Goal: Obtain resource: Download file/media

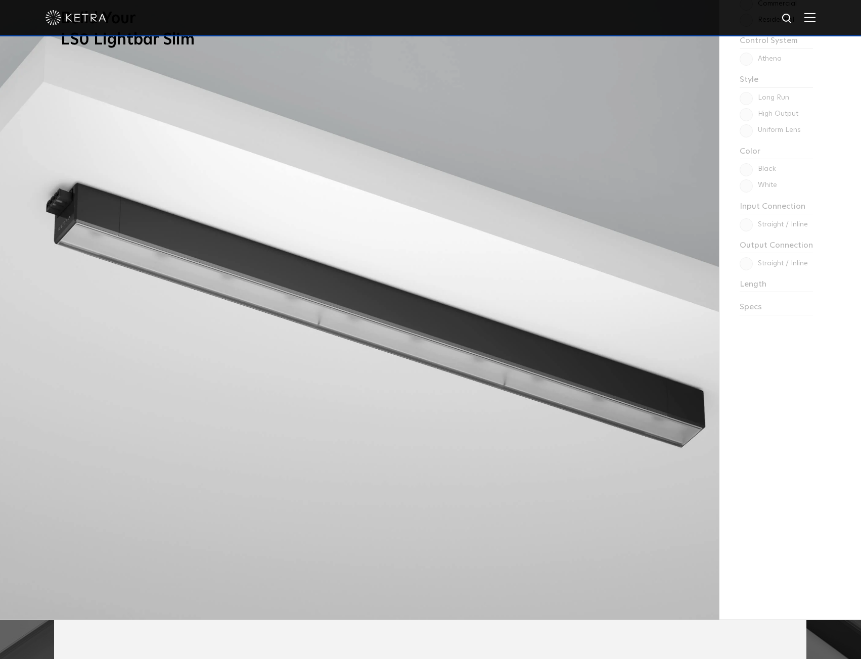
scroll to position [1061, 0]
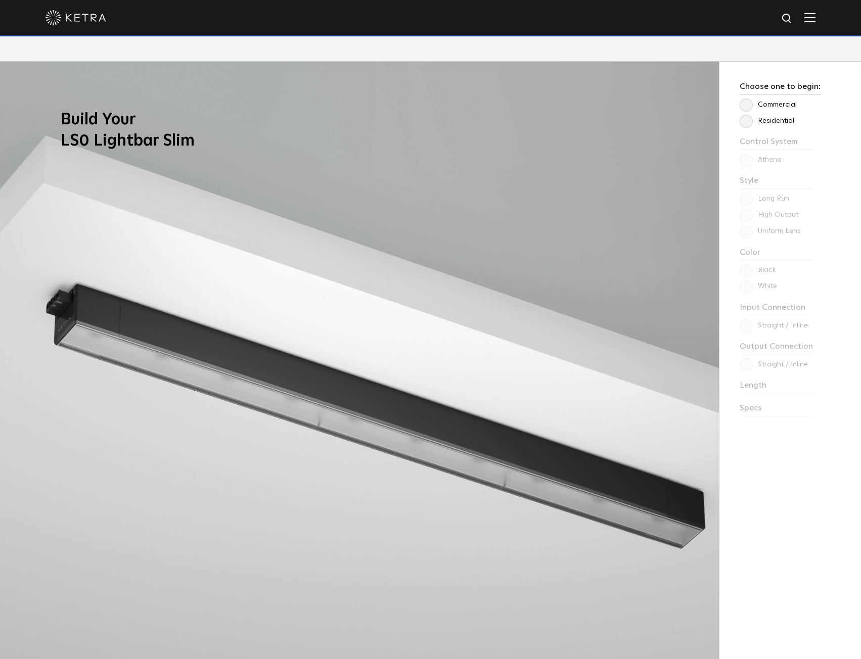
click at [777, 121] on label "Residential" at bounding box center [766, 121] width 55 height 9
click at [0, 0] on input "Residential" at bounding box center [0, 0] width 0 height 0
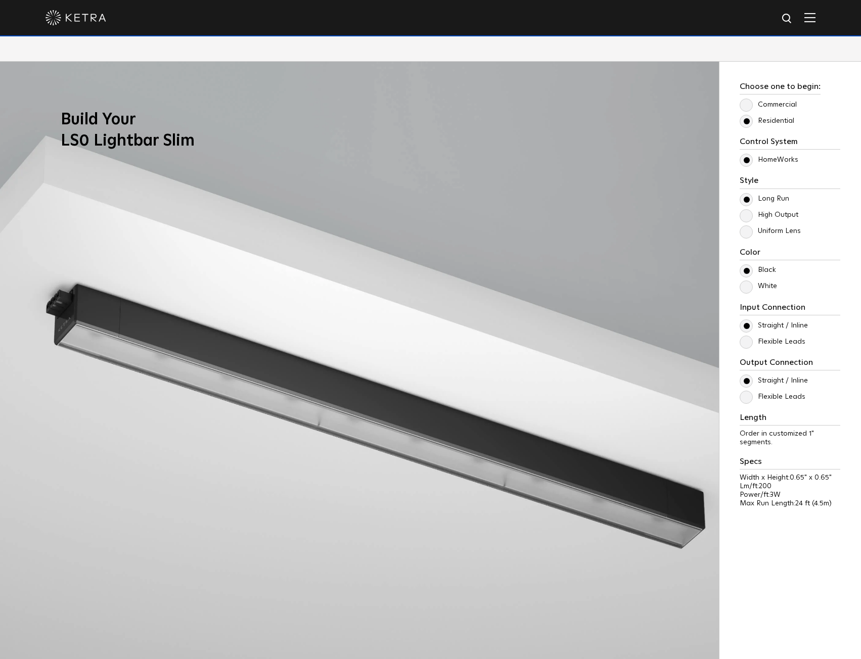
scroll to position [1162, 0]
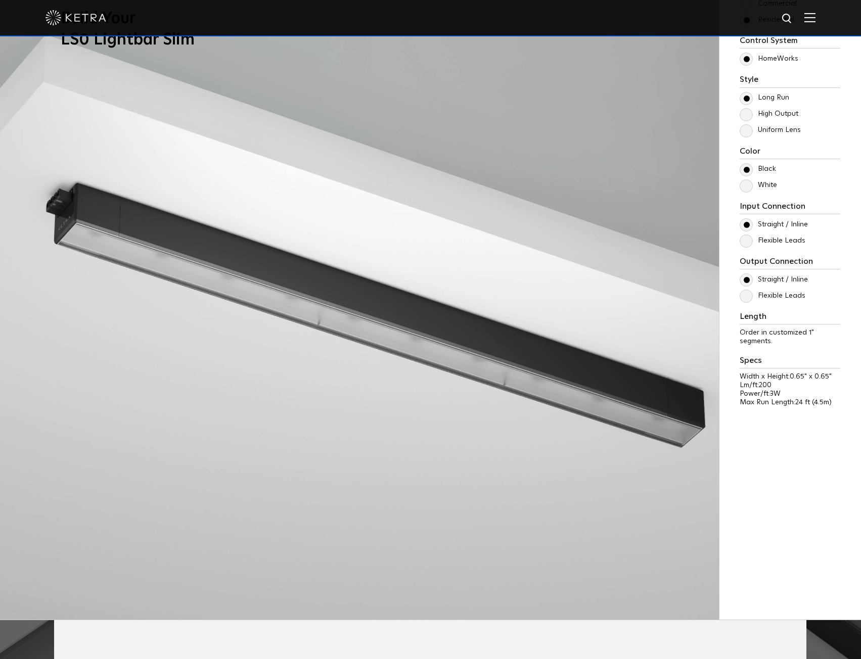
click at [763, 117] on label "High Output" at bounding box center [768, 114] width 59 height 9
click at [0, 0] on input "High Output" at bounding box center [0, 0] width 0 height 0
click at [767, 130] on label "Uniform Lens" at bounding box center [769, 130] width 61 height 9
click at [0, 0] on input "Uniform Lens" at bounding box center [0, 0] width 0 height 0
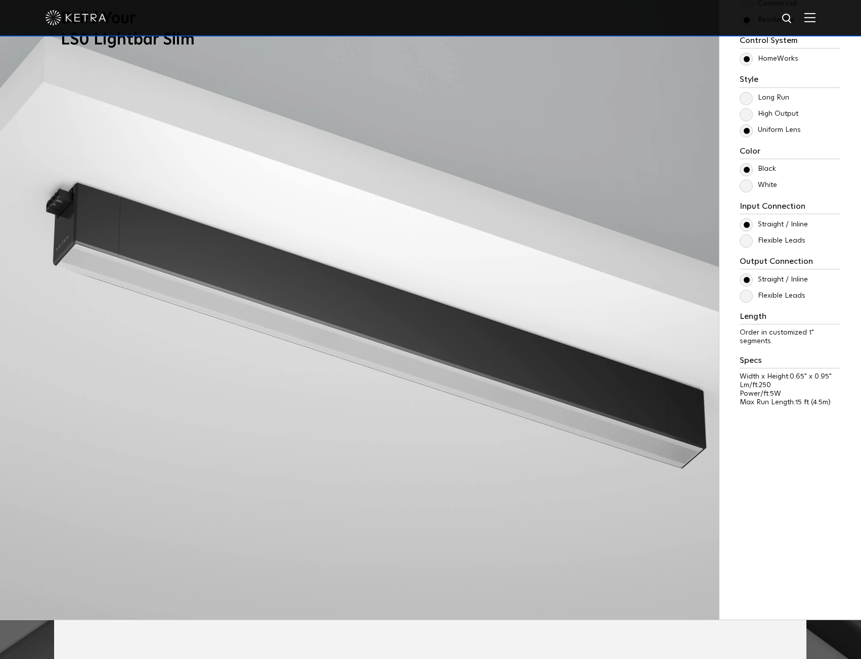
click at [767, 112] on label "High Output" at bounding box center [768, 114] width 59 height 9
click at [0, 0] on input "High Output" at bounding box center [0, 0] width 0 height 0
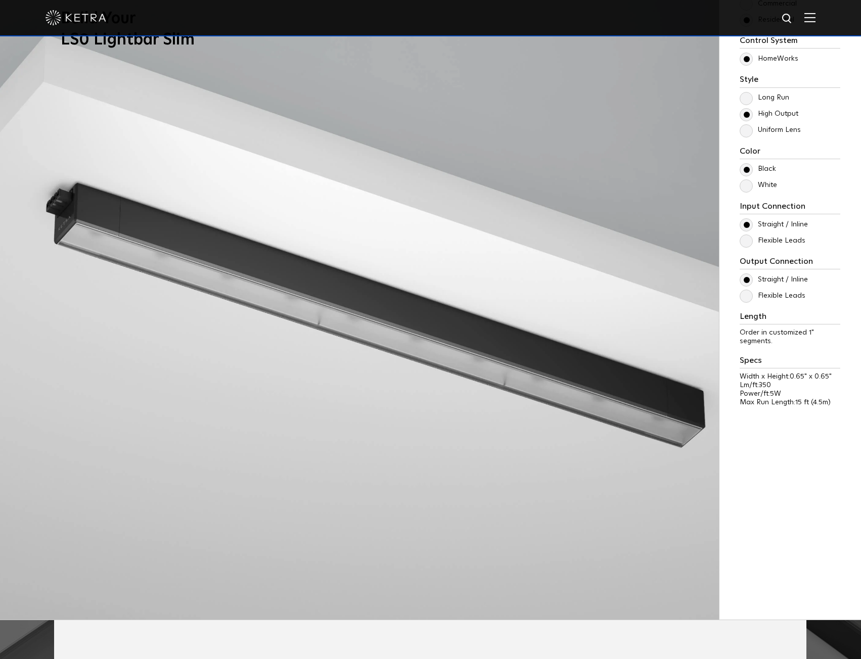
click at [466, 144] on img at bounding box center [359, 290] width 719 height 659
click at [748, 99] on label "Long Run" at bounding box center [764, 97] width 50 height 9
click at [0, 0] on input "Long Run" at bounding box center [0, 0] width 0 height 0
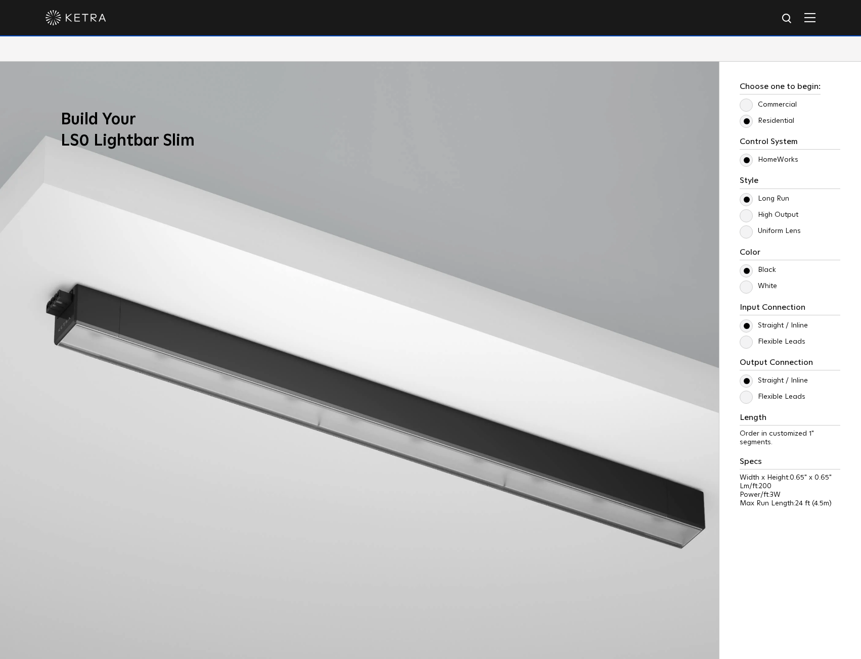
scroll to position [1112, 0]
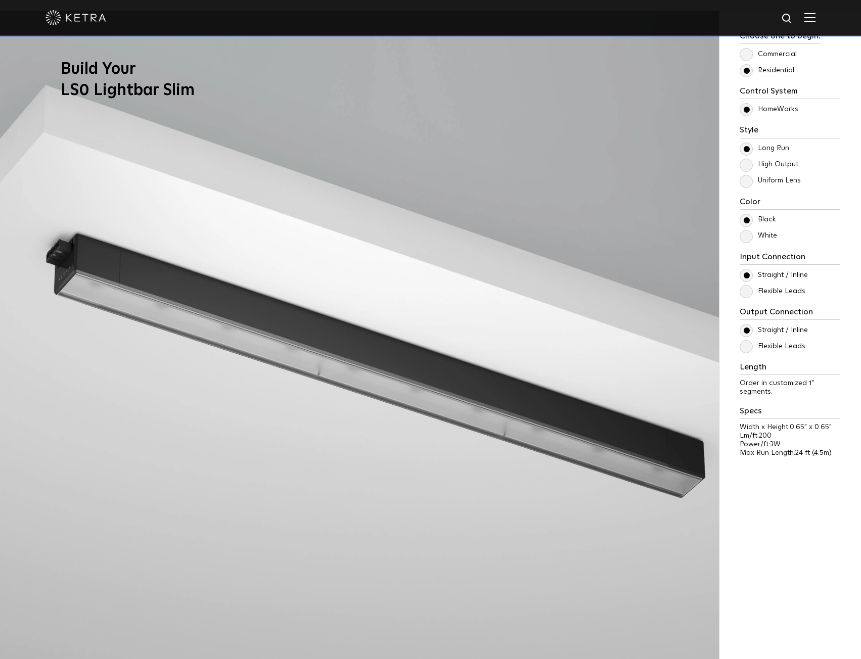
click at [745, 165] on label "High Output" at bounding box center [768, 164] width 59 height 9
click at [0, 0] on input "High Output" at bounding box center [0, 0] width 0 height 0
click at [746, 181] on label "Uniform Lens" at bounding box center [769, 180] width 61 height 9
click at [0, 0] on input "Uniform Lens" at bounding box center [0, 0] width 0 height 0
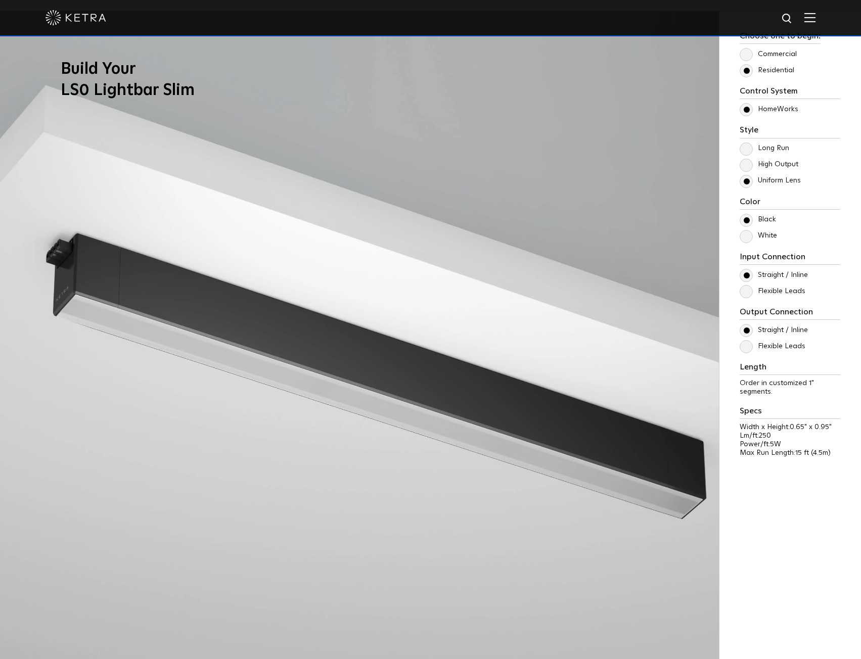
click at [748, 167] on label "High Output" at bounding box center [768, 164] width 59 height 9
click at [0, 0] on input "High Output" at bounding box center [0, 0] width 0 height 0
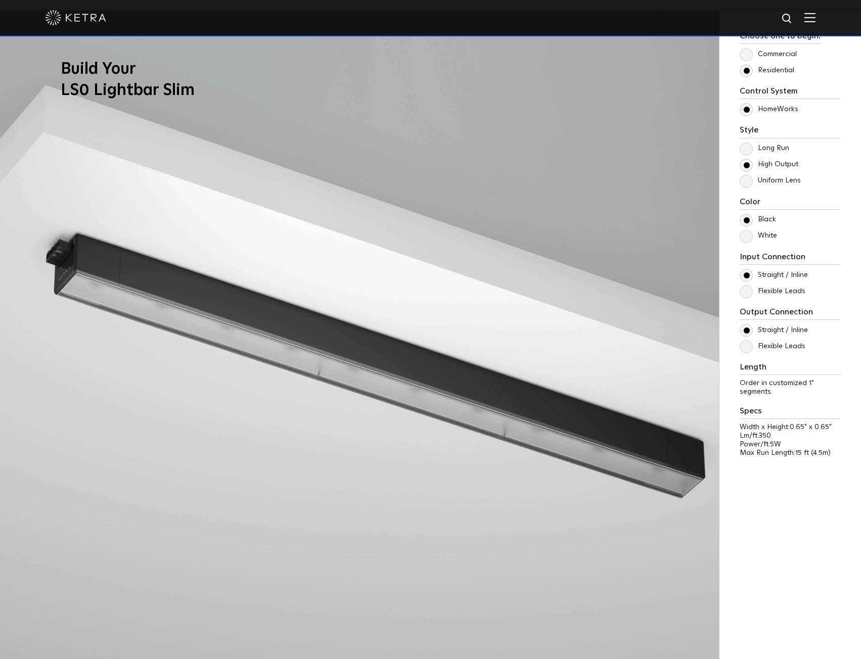
click at [748, 157] on div "Long Run High Output Uniform Lens" at bounding box center [789, 164] width 101 height 44
click at [747, 147] on label "Long Run" at bounding box center [764, 148] width 50 height 9
click at [0, 0] on input "Long Run" at bounding box center [0, 0] width 0 height 0
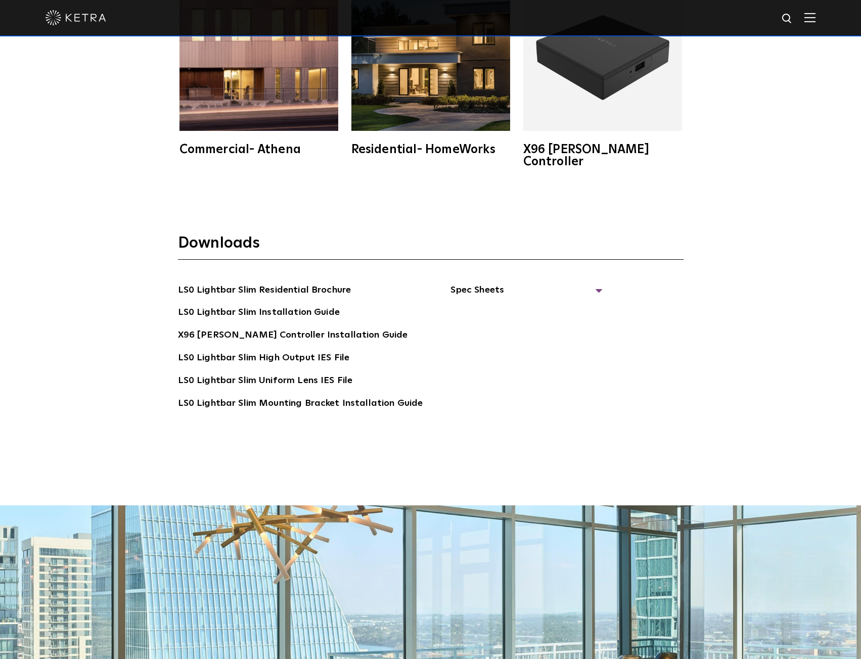
scroll to position [2577, 0]
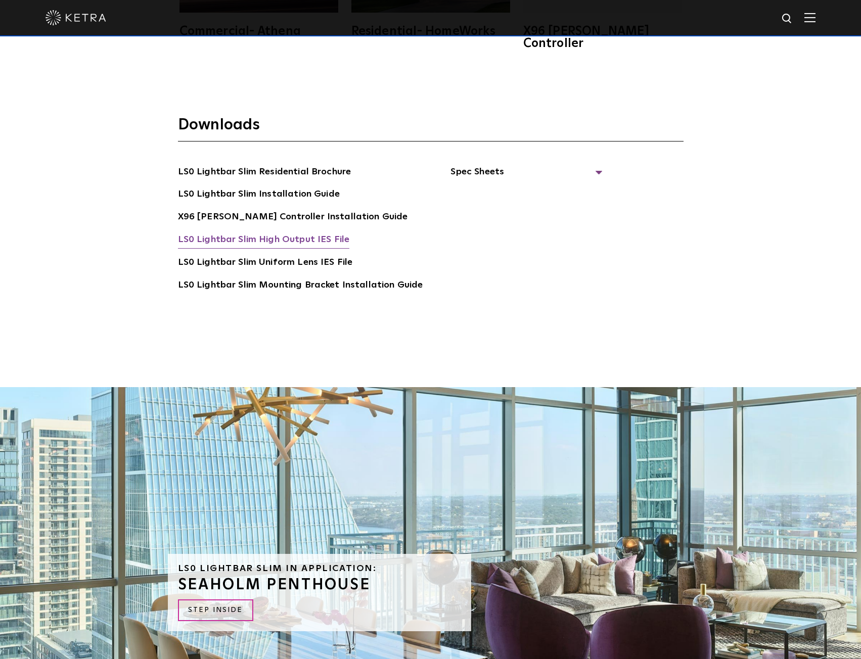
click at [289, 232] on link "LS0 Lightbar Slim High Output IES File" at bounding box center [264, 240] width 172 height 16
click at [466, 165] on span "Spec Sheets" at bounding box center [526, 176] width 152 height 22
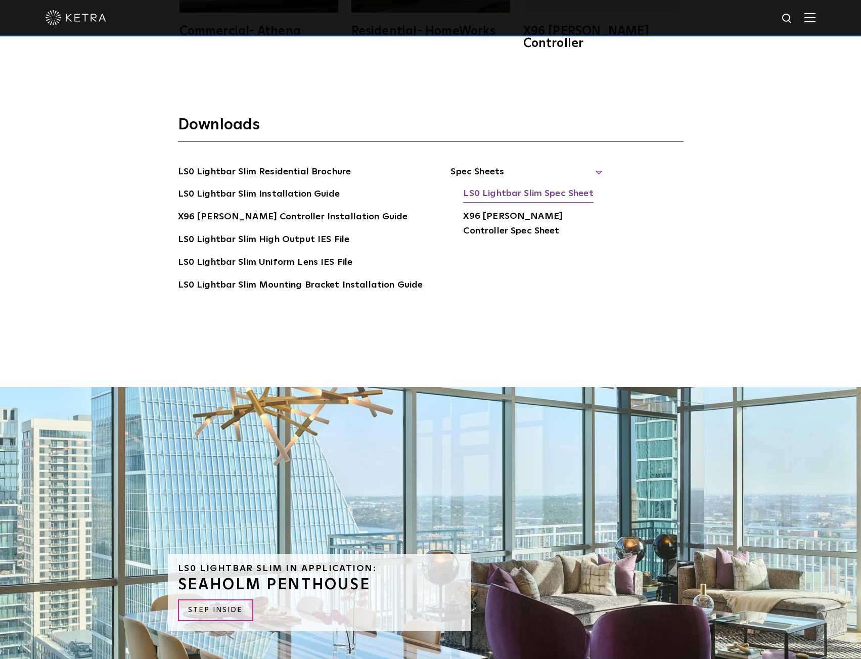
click at [528, 186] on link "LS0 Lightbar Slim Spec Sheet" at bounding box center [528, 194] width 130 height 16
click at [294, 255] on link "LS0 Lightbar Slim Uniform Lens IES File" at bounding box center [265, 263] width 175 height 16
click at [721, 252] on div "Downloads LS0 Lightbar Slim Residential Brochure LS0 Lightbar Slim Installation…" at bounding box center [430, 234] width 861 height 305
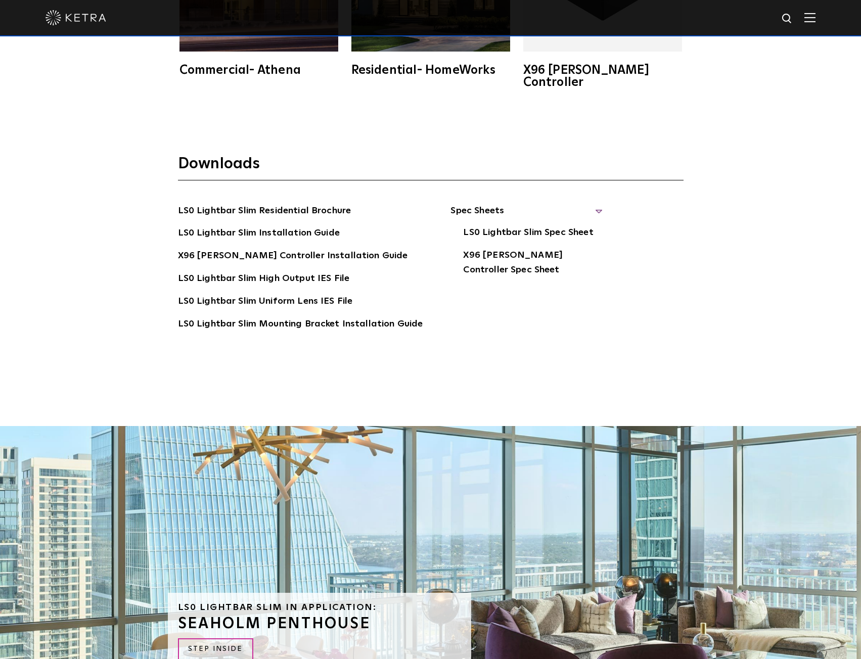
scroll to position [2488, 0]
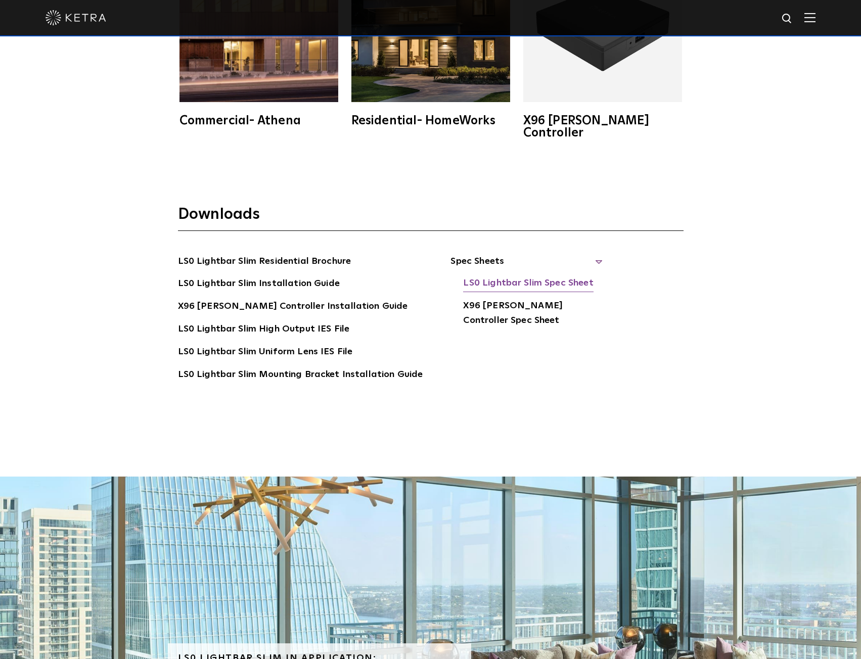
click at [500, 276] on link "LS0 Lightbar Slim Spec Sheet" at bounding box center [528, 284] width 130 height 16
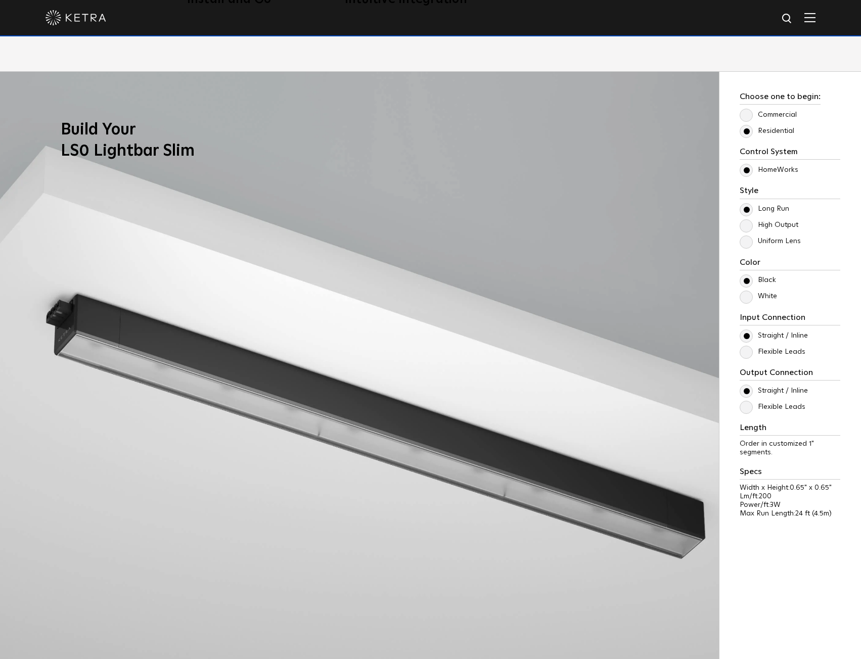
scroll to position [1073, 0]
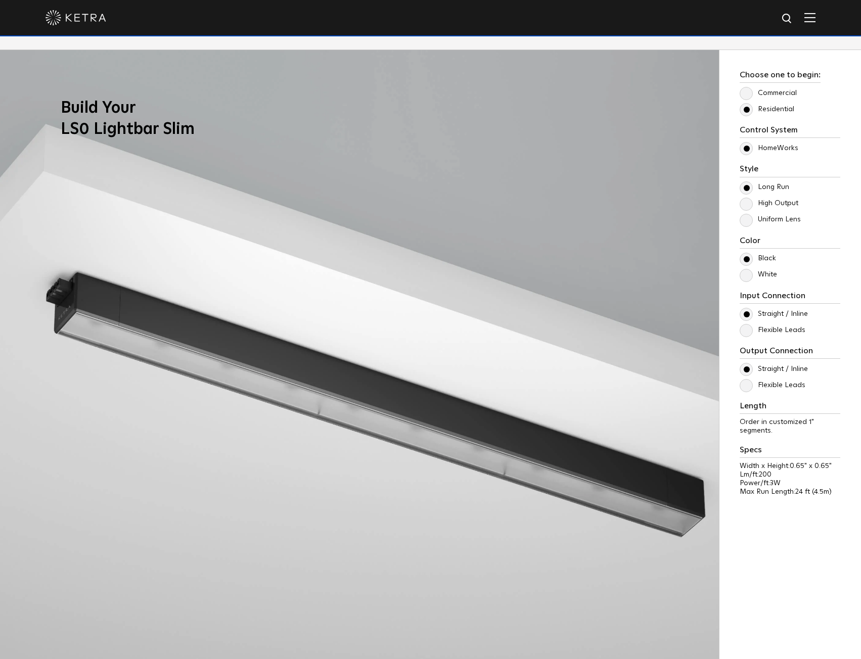
click at [747, 205] on label "High Output" at bounding box center [768, 203] width 59 height 9
click at [0, 0] on input "High Output" at bounding box center [0, 0] width 0 height 0
click at [747, 220] on label "Uniform Lens" at bounding box center [769, 219] width 61 height 9
click at [0, 0] on input "Uniform Lens" at bounding box center [0, 0] width 0 height 0
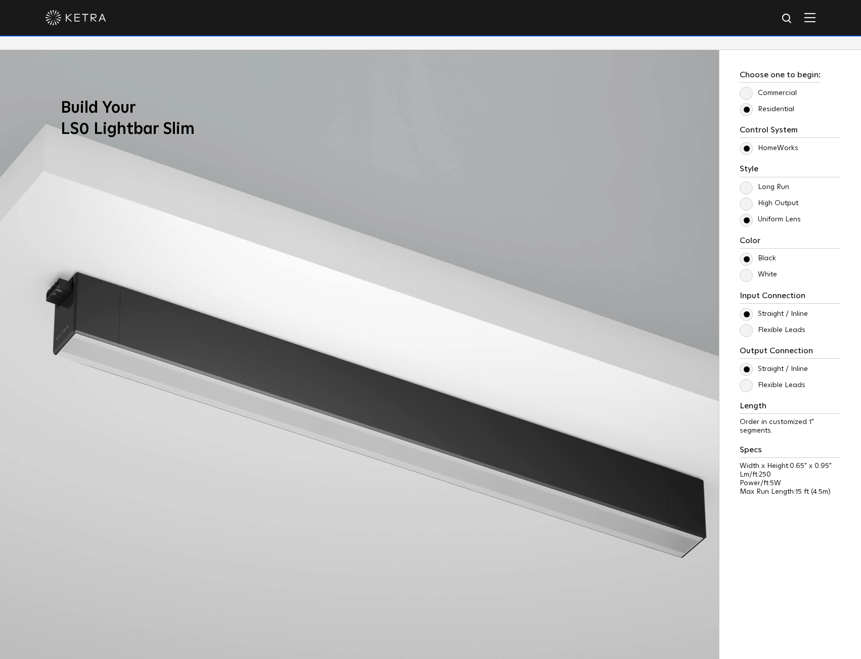
click at [745, 205] on label "High Output" at bounding box center [768, 203] width 59 height 9
click at [0, 0] on input "High Output" at bounding box center [0, 0] width 0 height 0
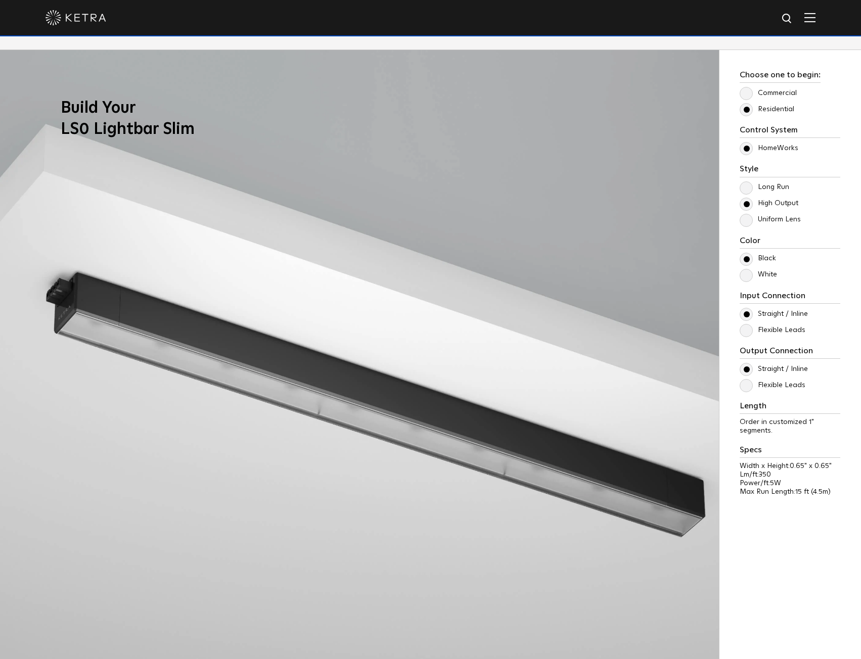
click at [772, 188] on label "Long Run" at bounding box center [764, 187] width 50 height 9
click at [0, 0] on input "Long Run" at bounding box center [0, 0] width 0 height 0
drag, startPoint x: 484, startPoint y: 86, endPoint x: 457, endPoint y: 67, distance: 33.0
click at [484, 86] on img at bounding box center [359, 379] width 719 height 659
